Goal: Information Seeking & Learning: Learn about a topic

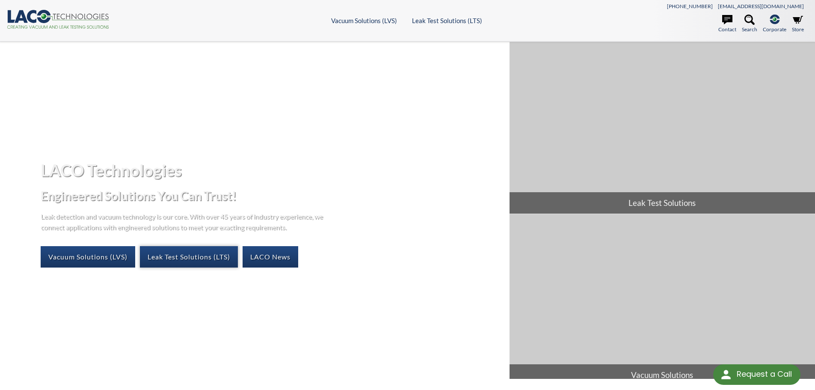
click at [164, 256] on link "Leak Test Solutions (LTS)" at bounding box center [189, 256] width 98 height 21
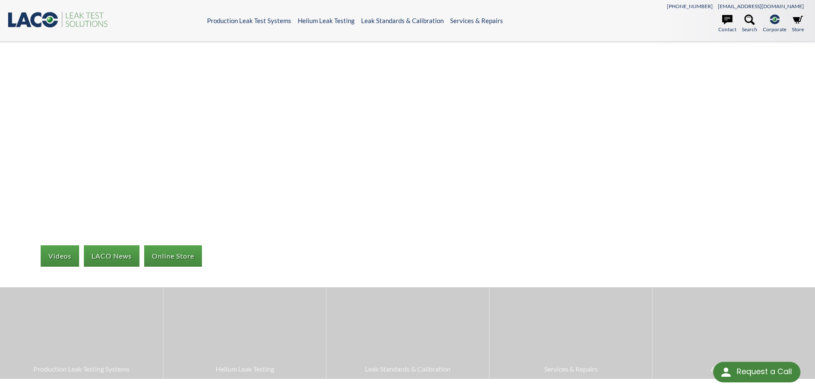
select select "Language Translate Widget"
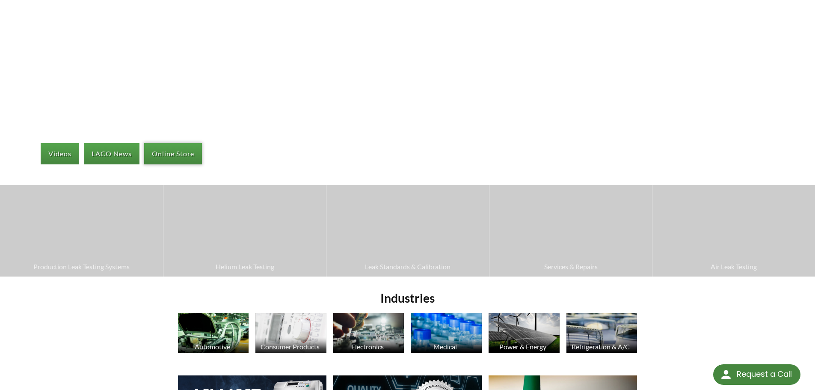
scroll to position [128, 0]
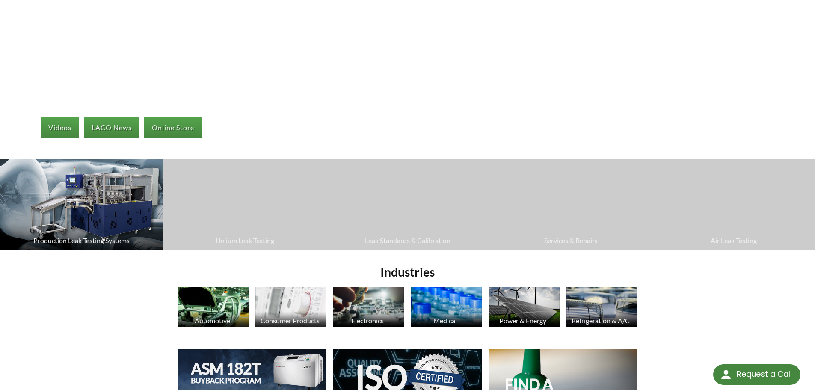
click at [122, 223] on img at bounding box center [81, 205] width 163 height 92
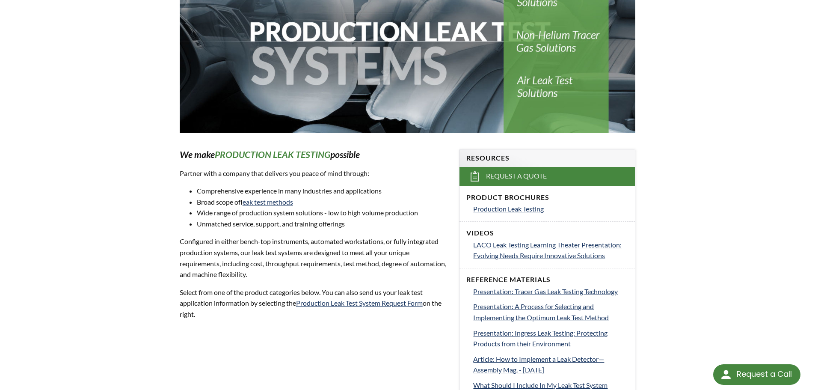
scroll to position [171, 0]
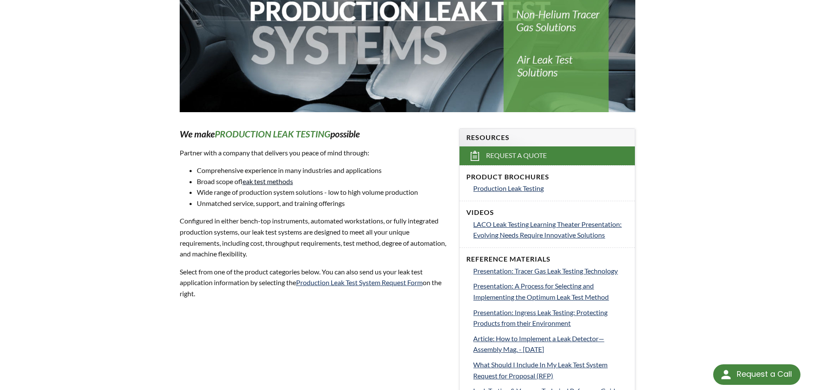
click at [248, 181] on link "leak test methods" at bounding box center [268, 181] width 50 height 8
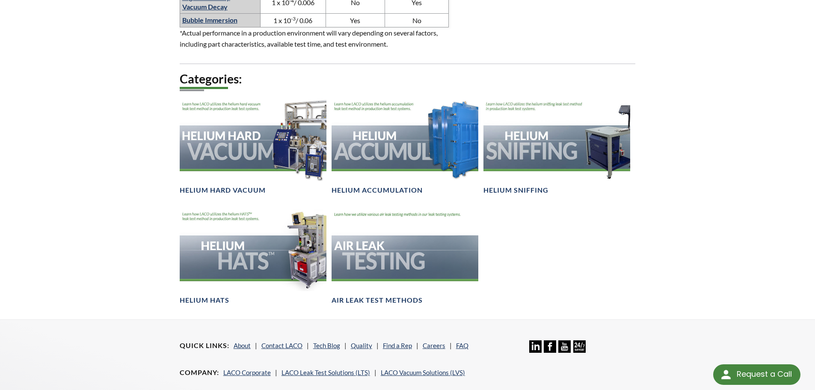
scroll to position [684, 0]
